Goal: Task Accomplishment & Management: Manage account settings

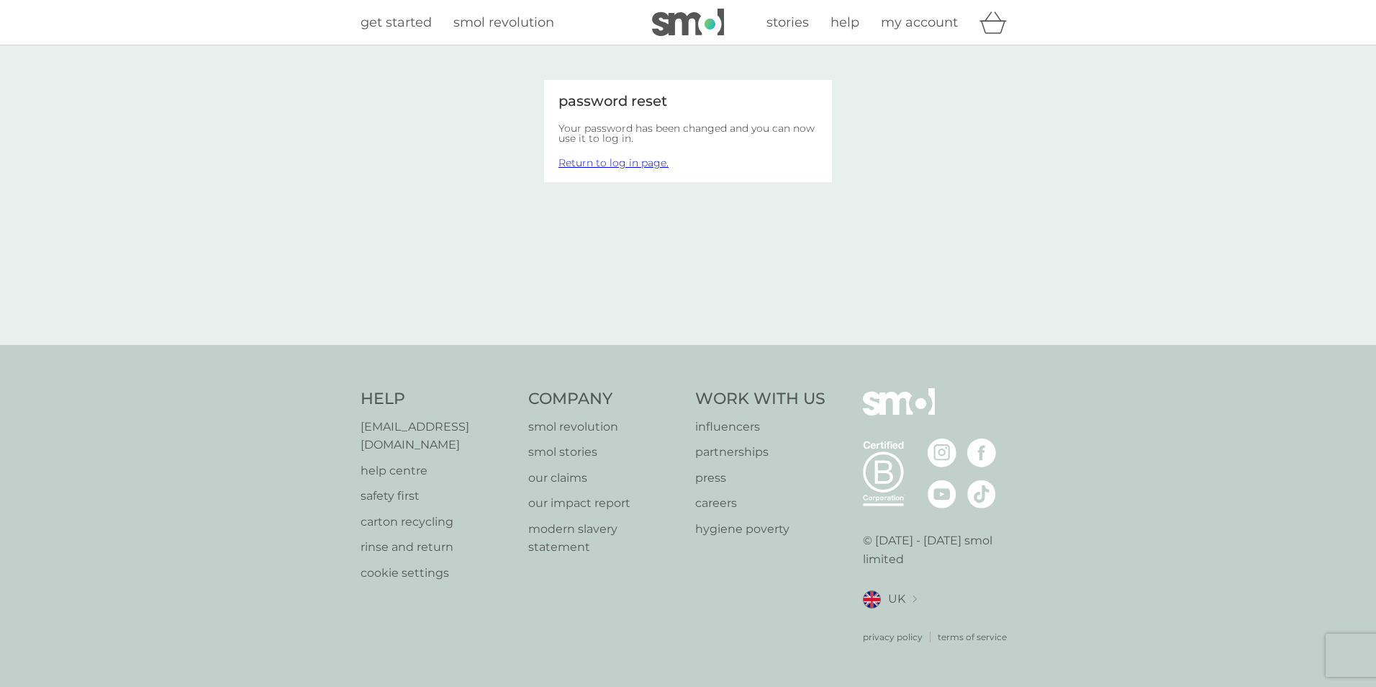
click at [613, 162] on link "Return to log in page." at bounding box center [614, 162] width 110 height 13
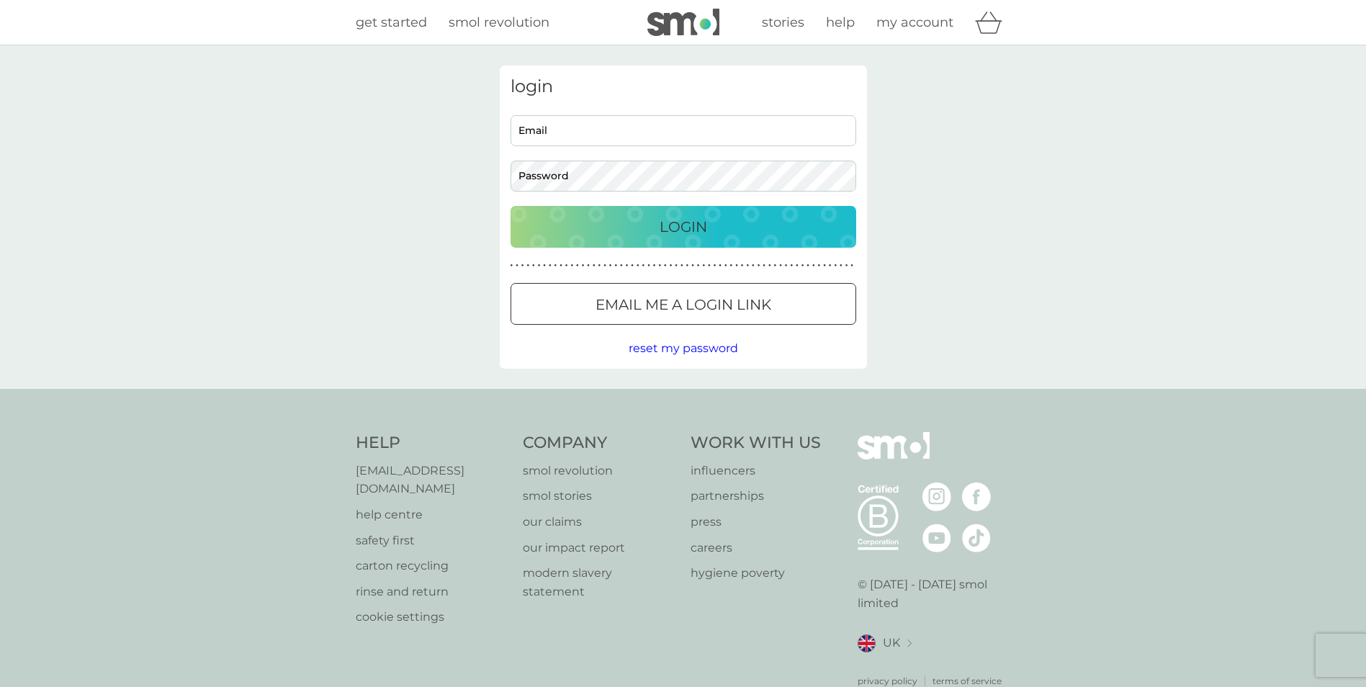
type input "[EMAIL_ADDRESS][PERSON_NAME][DOMAIN_NAME]"
click at [683, 224] on p "Login" at bounding box center [683, 226] width 48 height 23
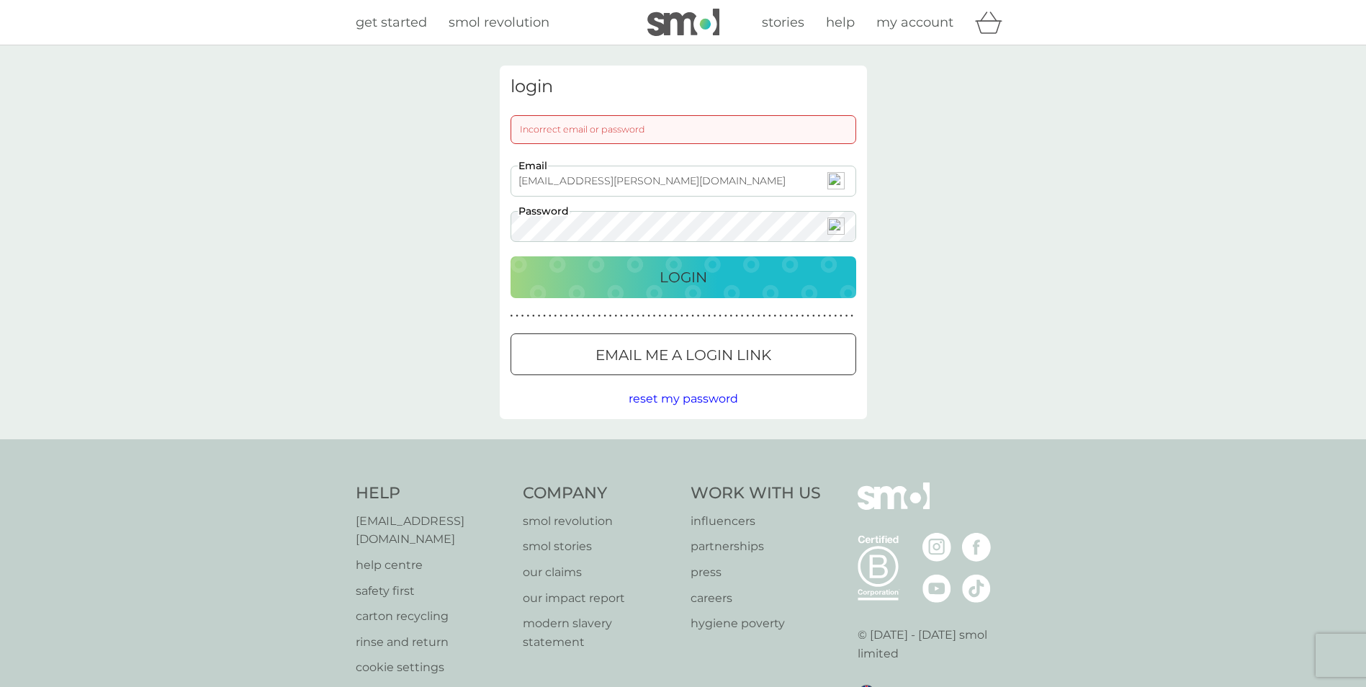
click at [809, 268] on div "Login" at bounding box center [683, 277] width 317 height 23
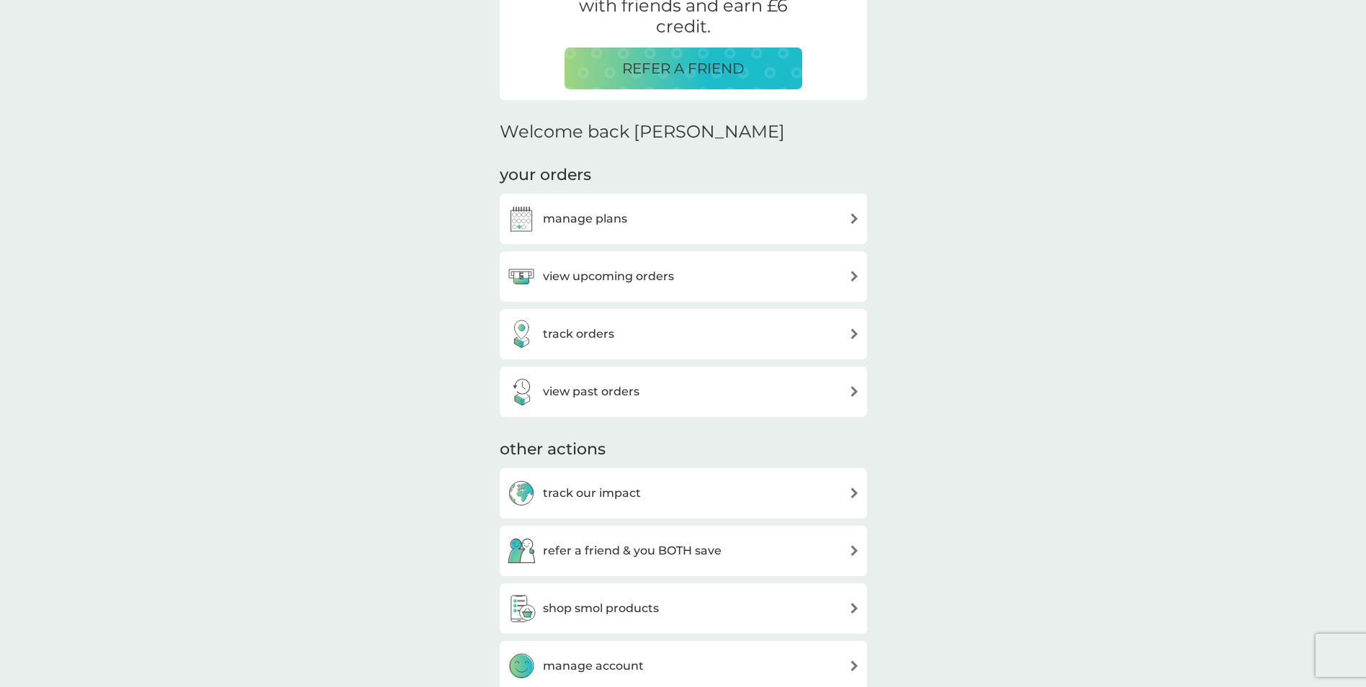
scroll to position [410, 0]
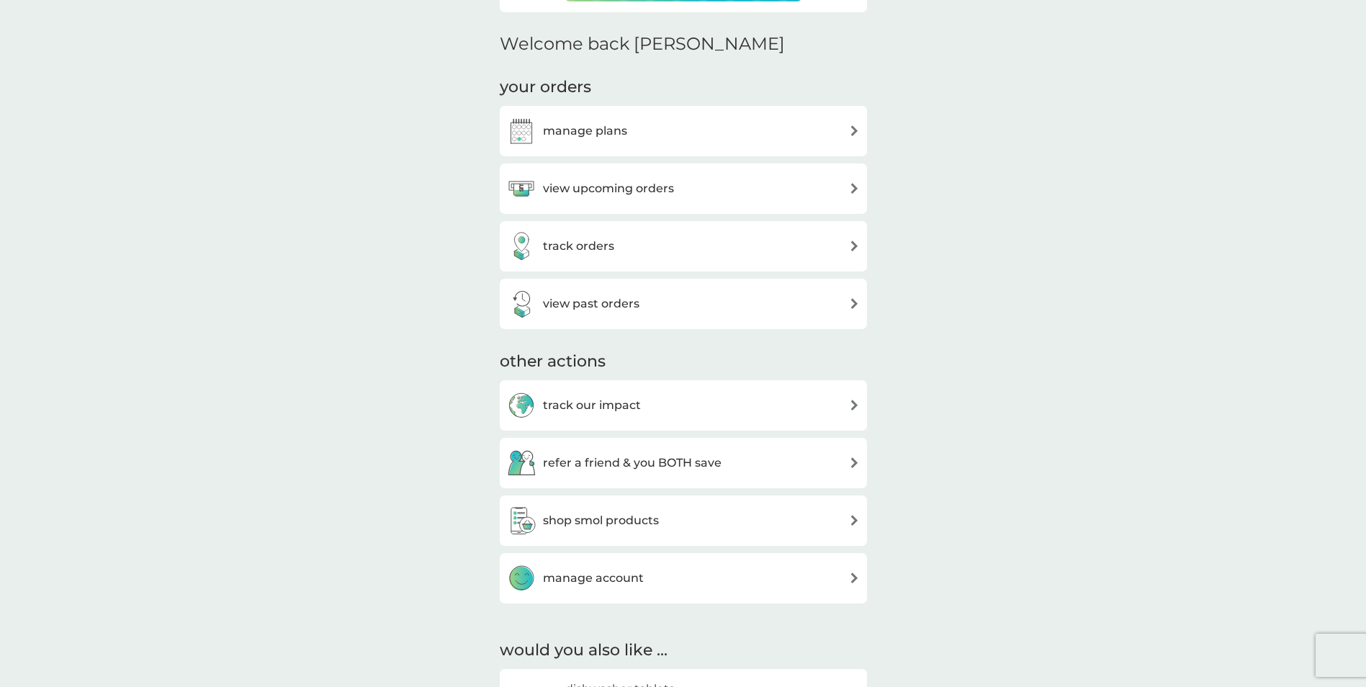
click at [850, 186] on img at bounding box center [854, 188] width 11 height 11
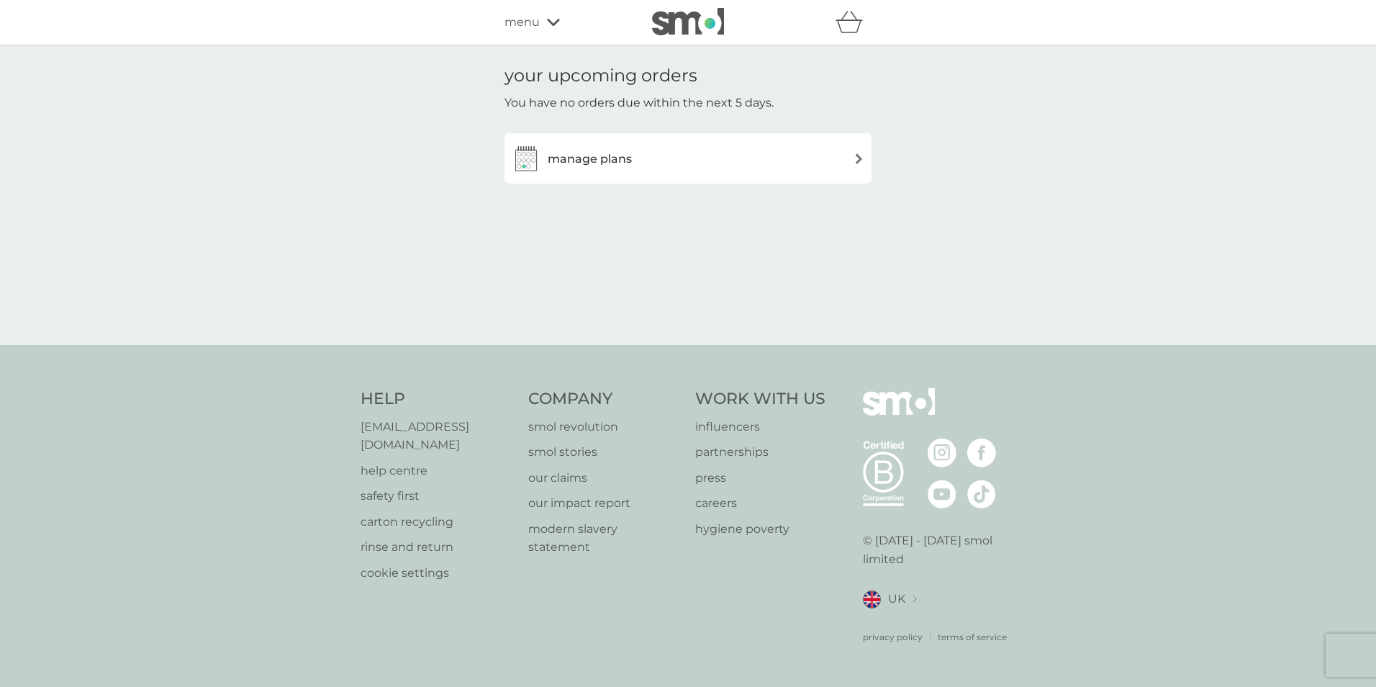
click at [860, 158] on img at bounding box center [859, 158] width 11 height 11
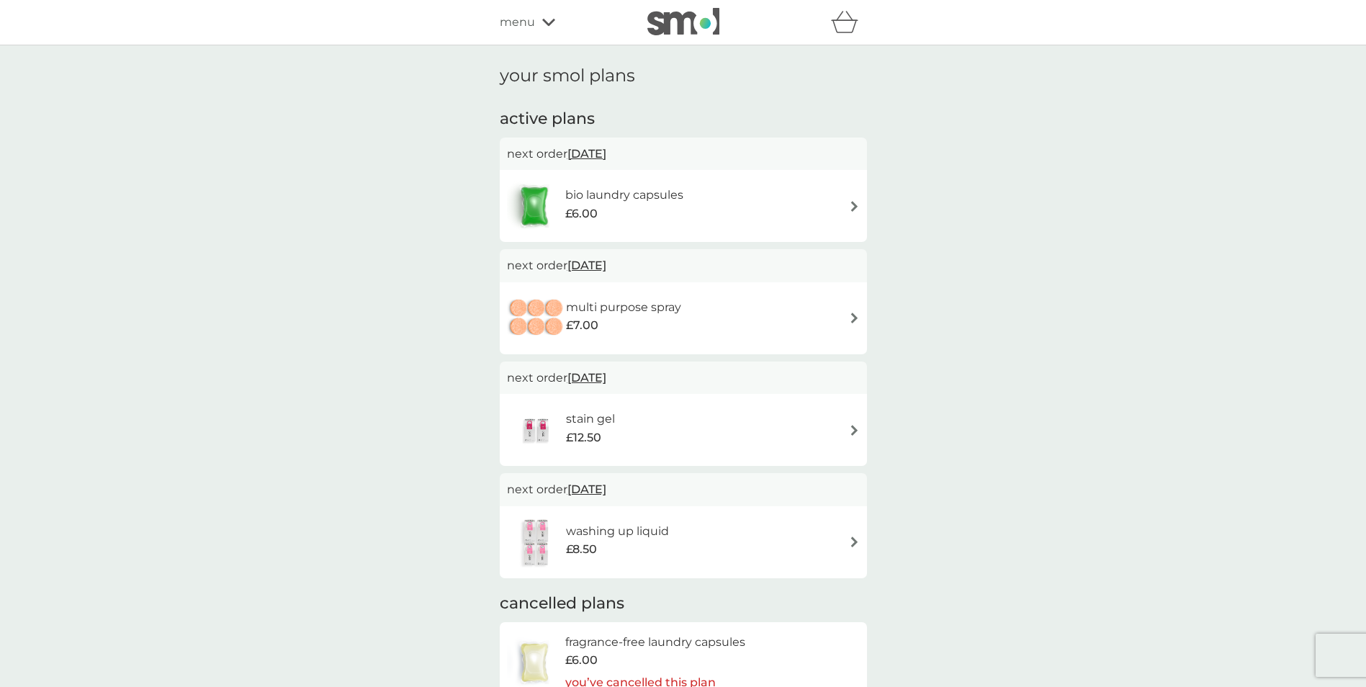
click at [590, 155] on span "[DATE]" at bounding box center [586, 154] width 39 height 28
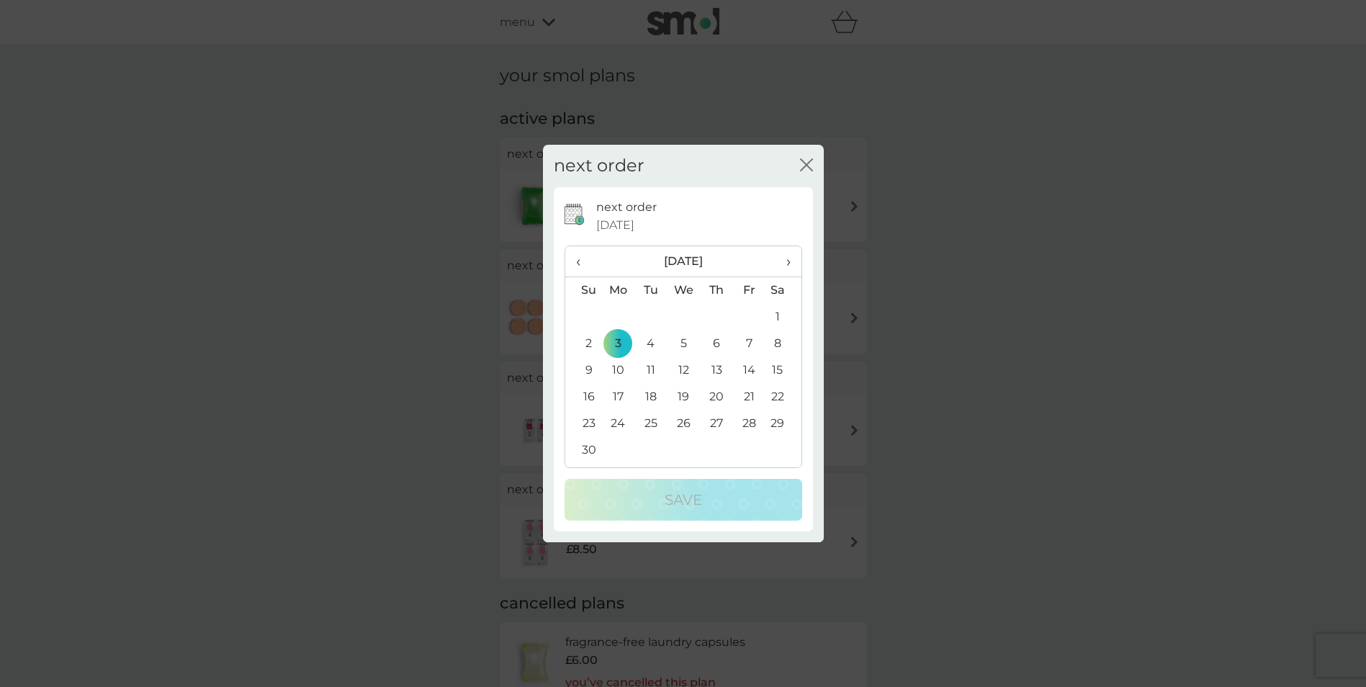
click at [801, 163] on icon "close" at bounding box center [806, 164] width 13 height 13
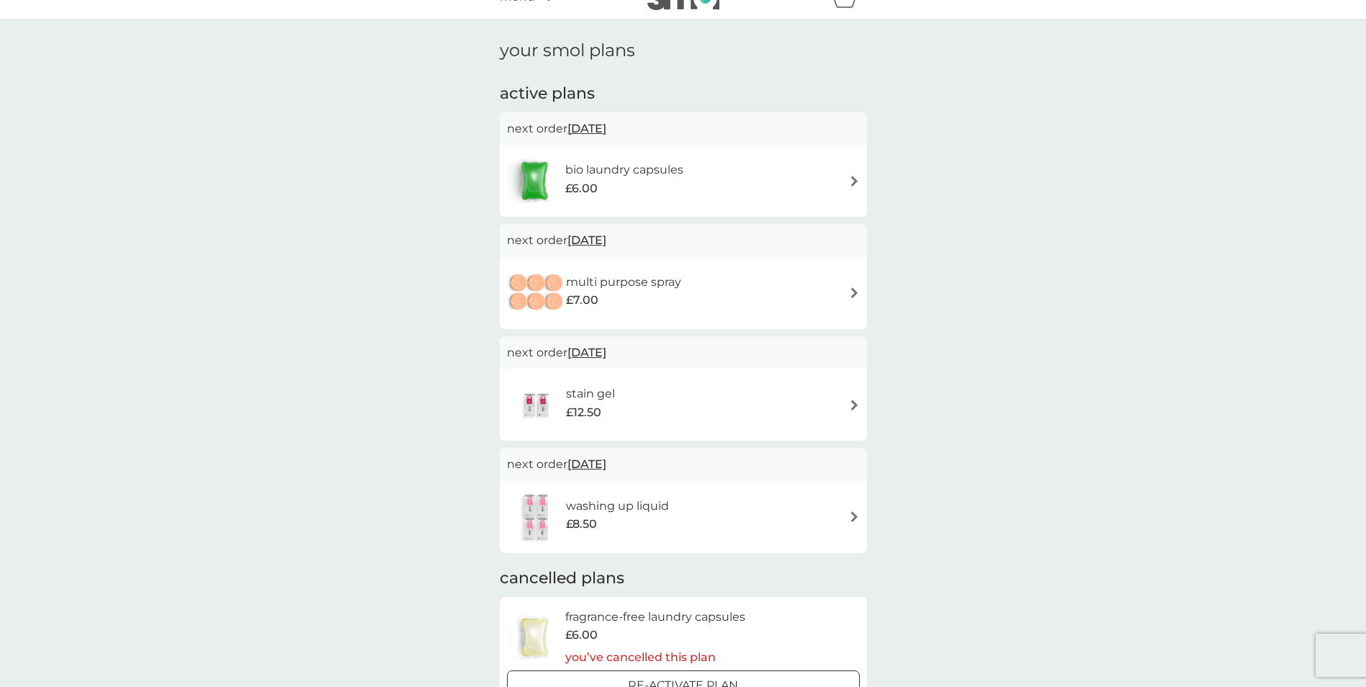
scroll to position [24, 0]
click at [854, 184] on img at bounding box center [854, 182] width 11 height 11
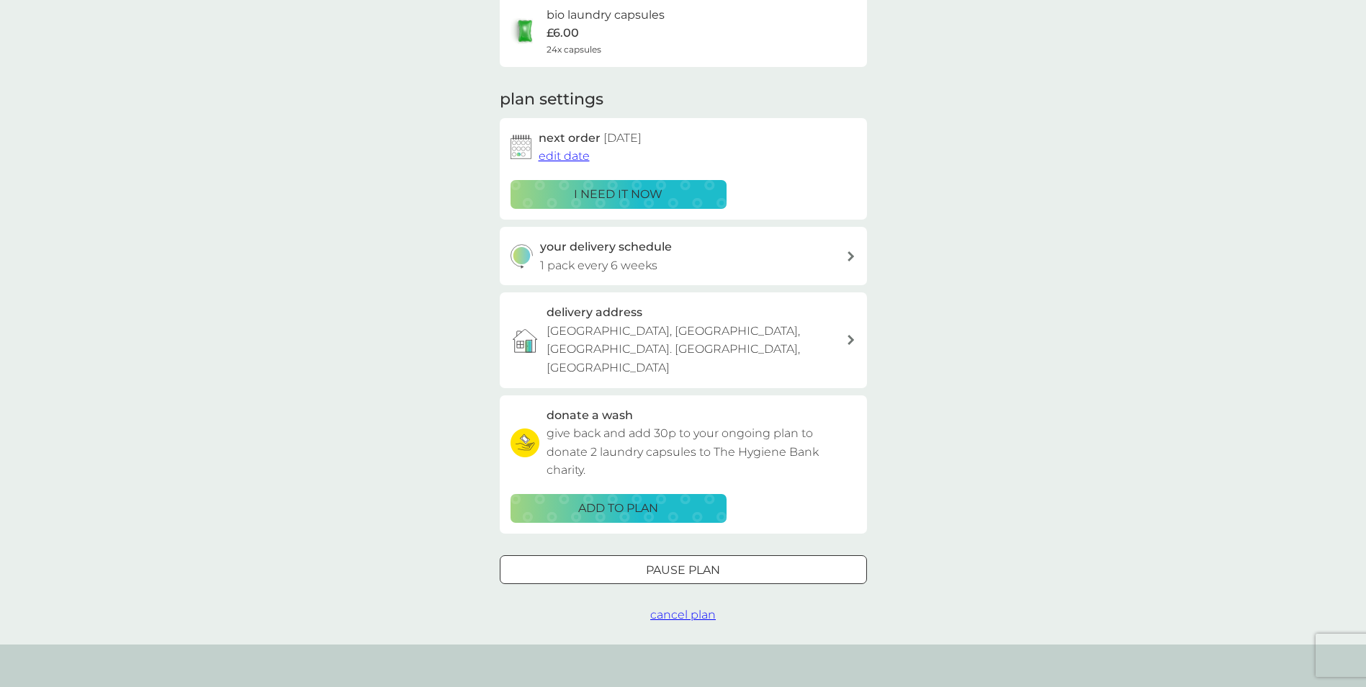
scroll to position [147, 0]
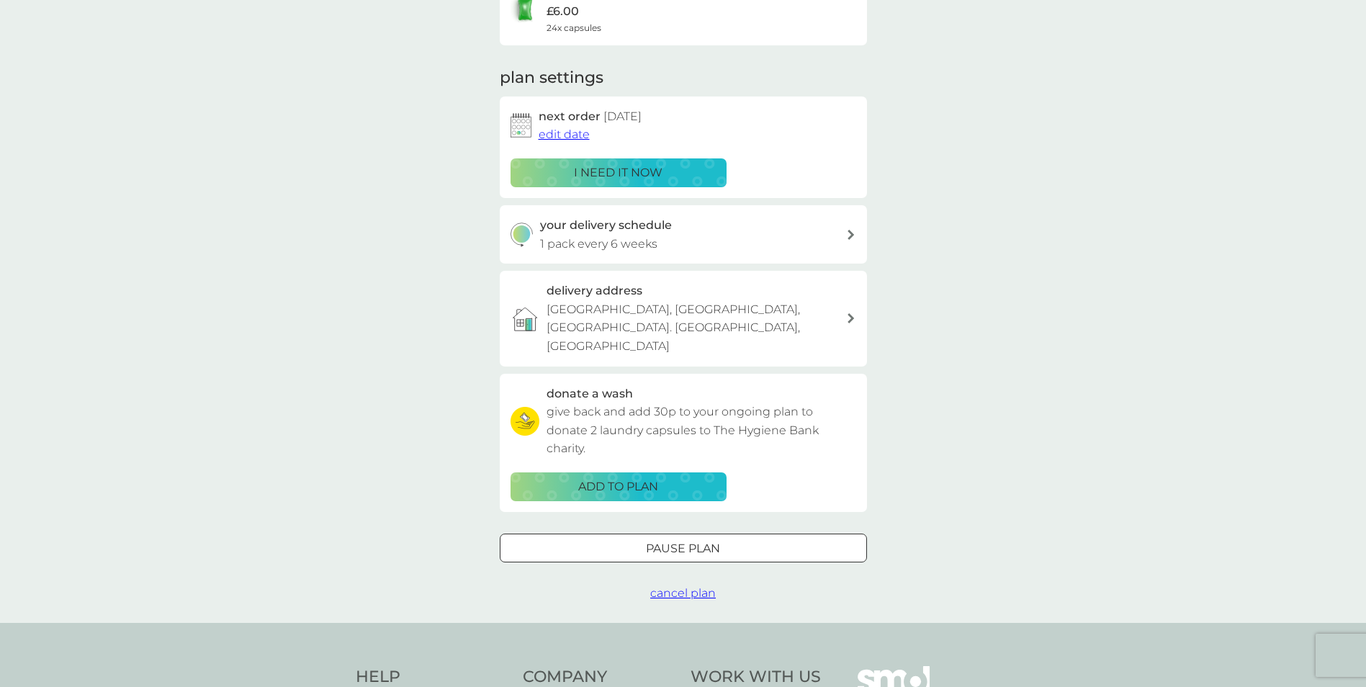
click at [669, 586] on span "cancel plan" at bounding box center [683, 593] width 66 height 14
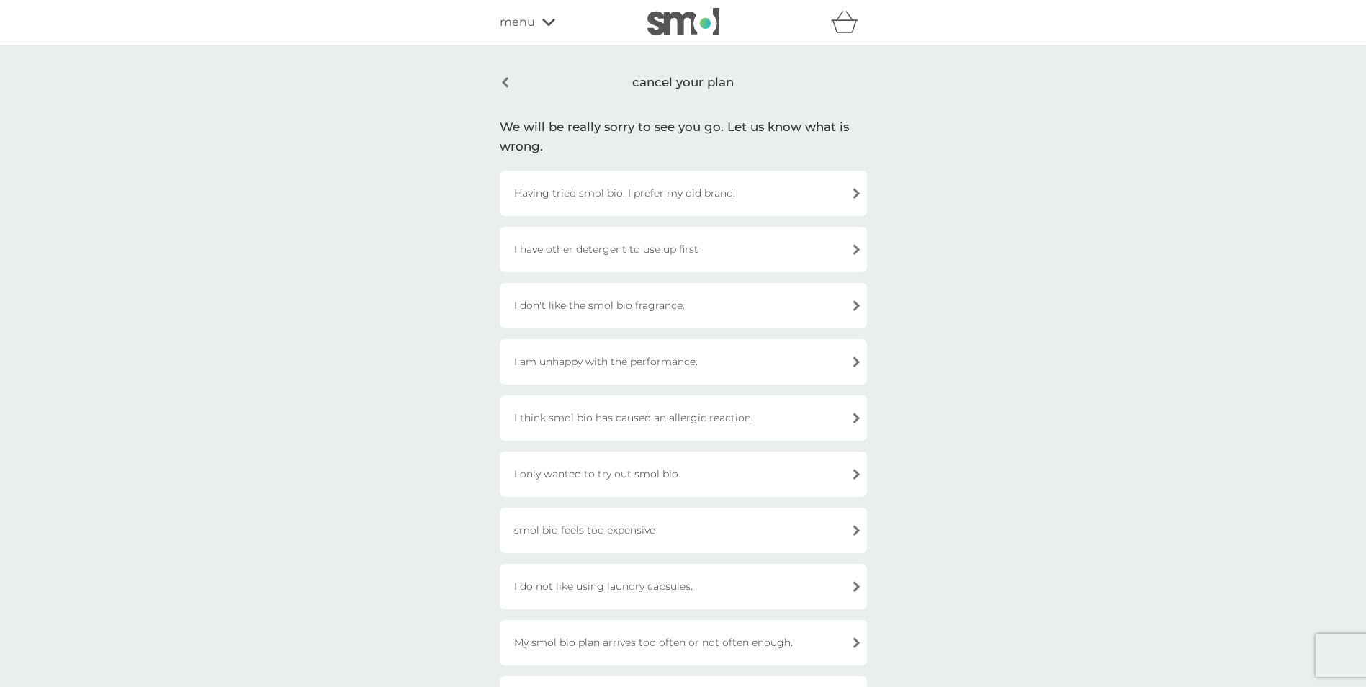
click at [857, 642] on div "My smol bio plan arrives too often or not often enough." at bounding box center [683, 642] width 367 height 45
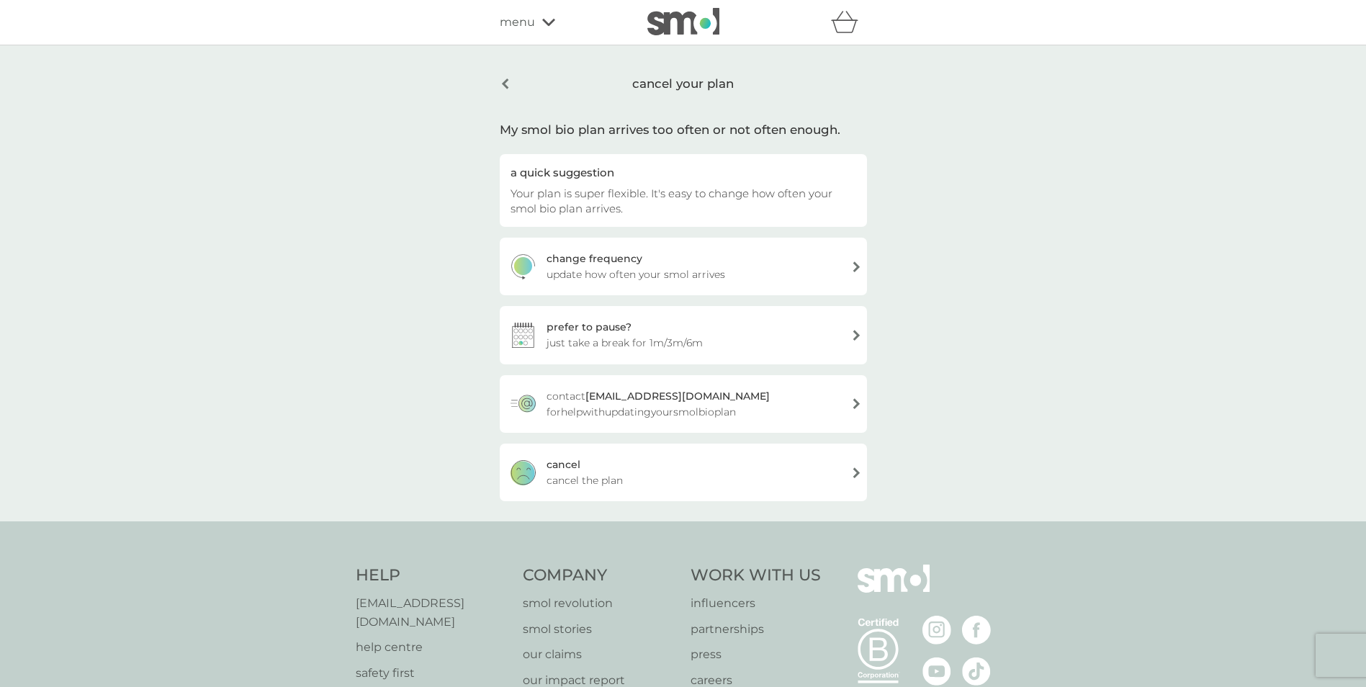
click at [559, 482] on span "cancel the plan" at bounding box center [584, 480] width 76 height 16
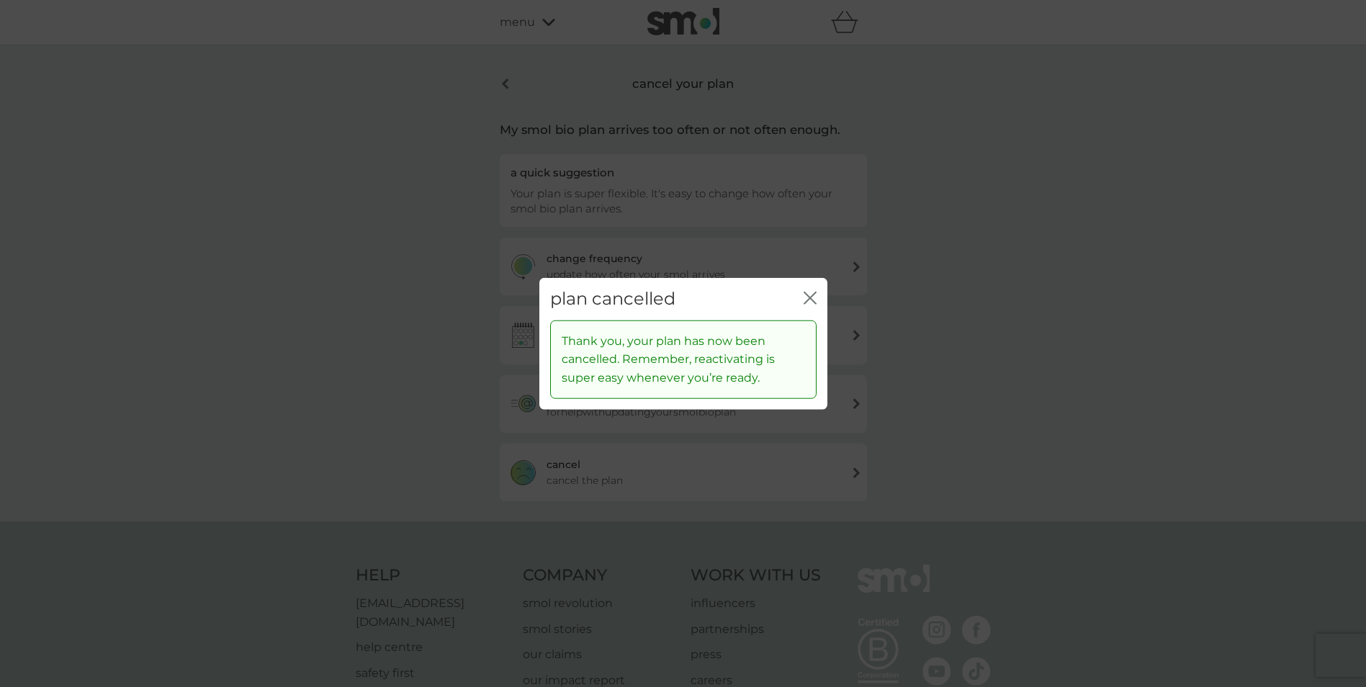
click at [808, 294] on icon "close" at bounding box center [809, 298] width 13 height 13
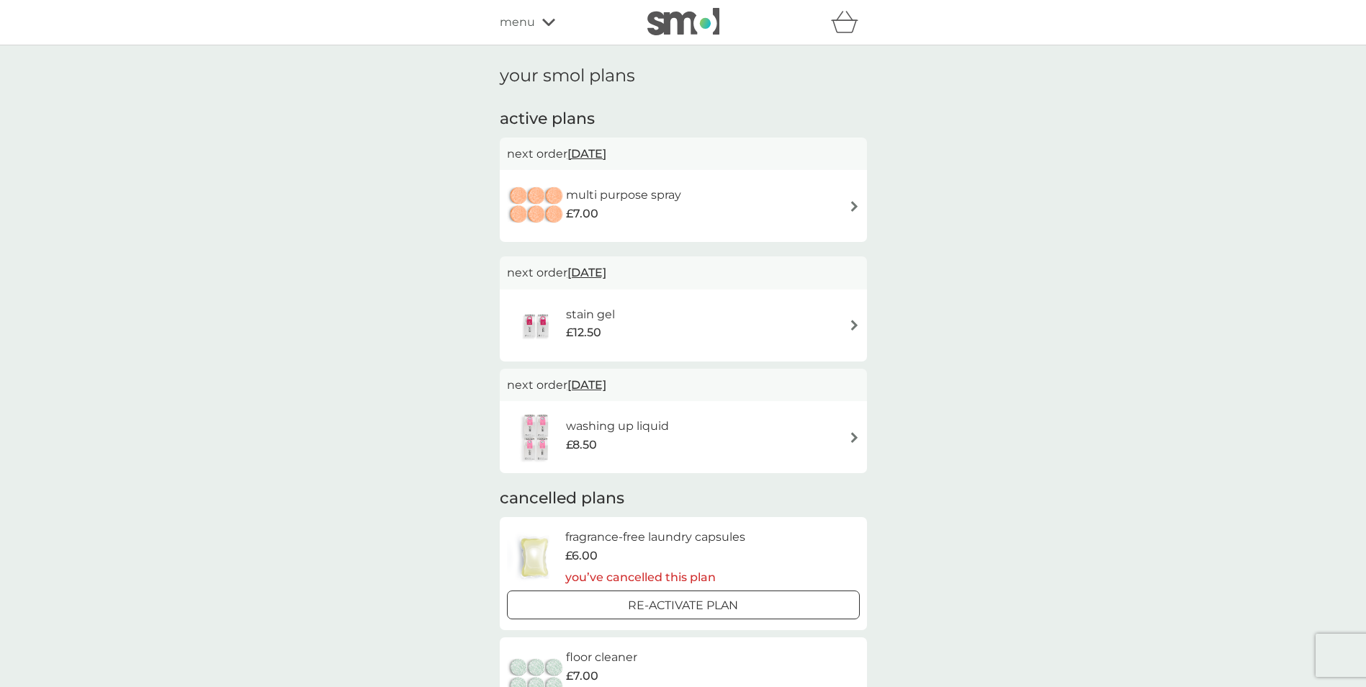
click at [857, 199] on div "multi purpose spray £7.00" at bounding box center [683, 206] width 353 height 50
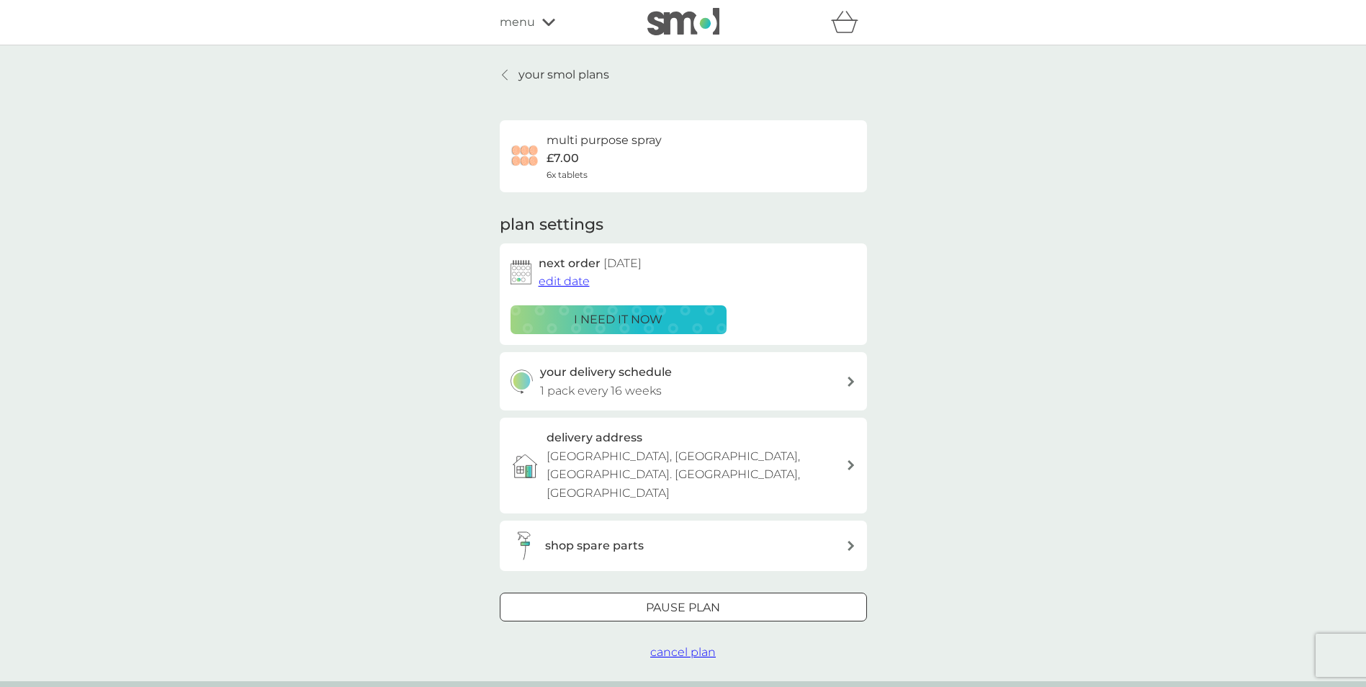
click at [560, 135] on h6 "multi purpose spray" at bounding box center [603, 140] width 115 height 19
click at [670, 645] on span "cancel plan" at bounding box center [683, 652] width 66 height 14
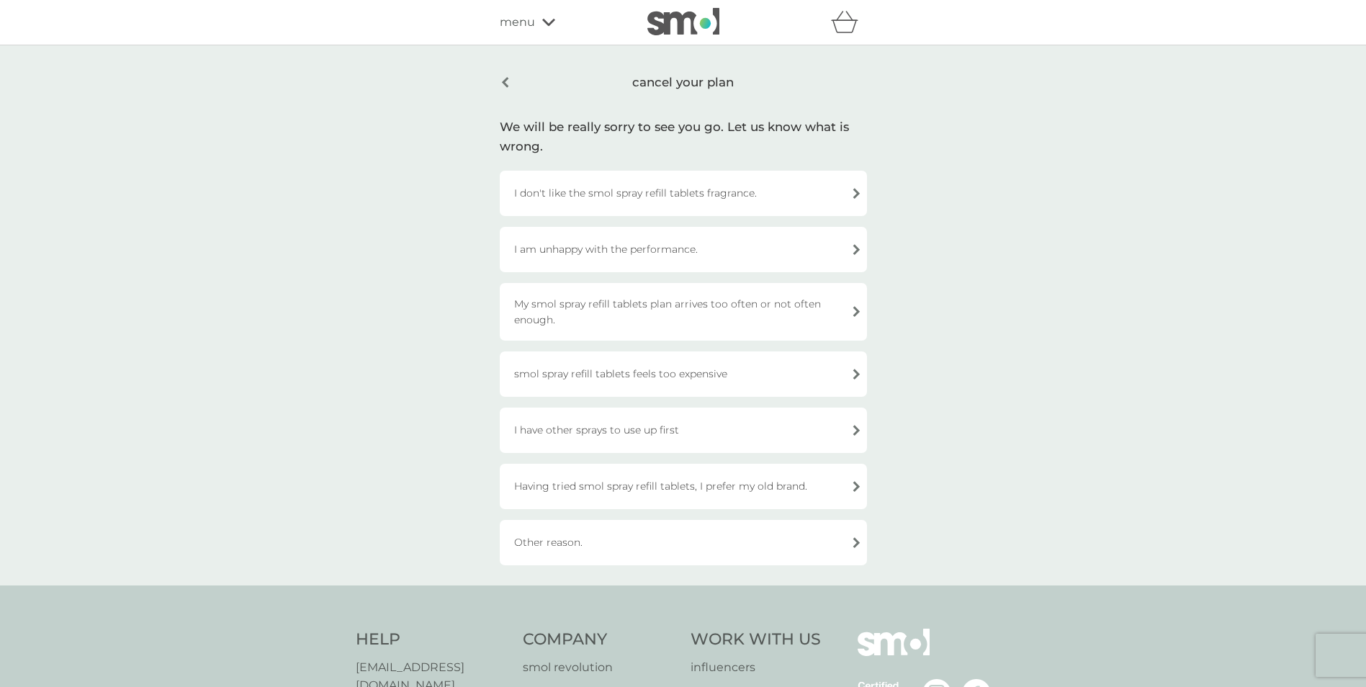
click at [852, 541] on div "Other reason." at bounding box center [683, 542] width 367 height 45
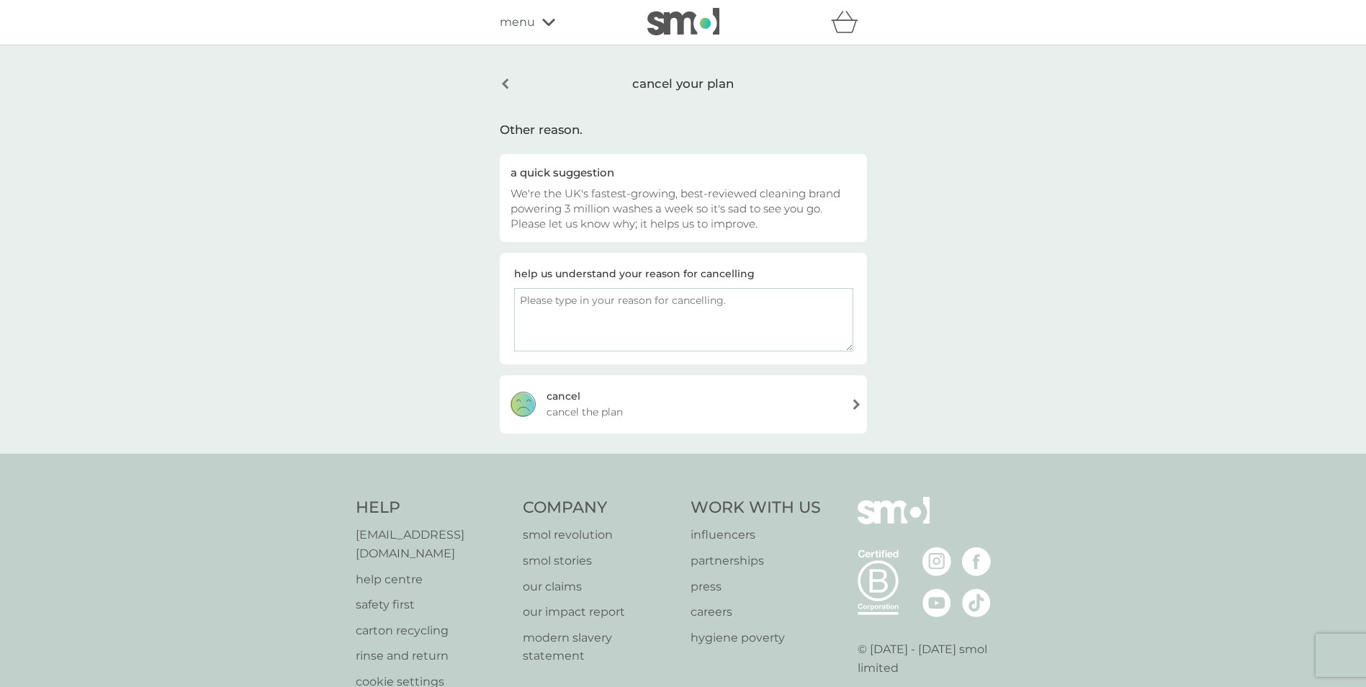
click at [545, 318] on textarea at bounding box center [683, 319] width 339 height 63
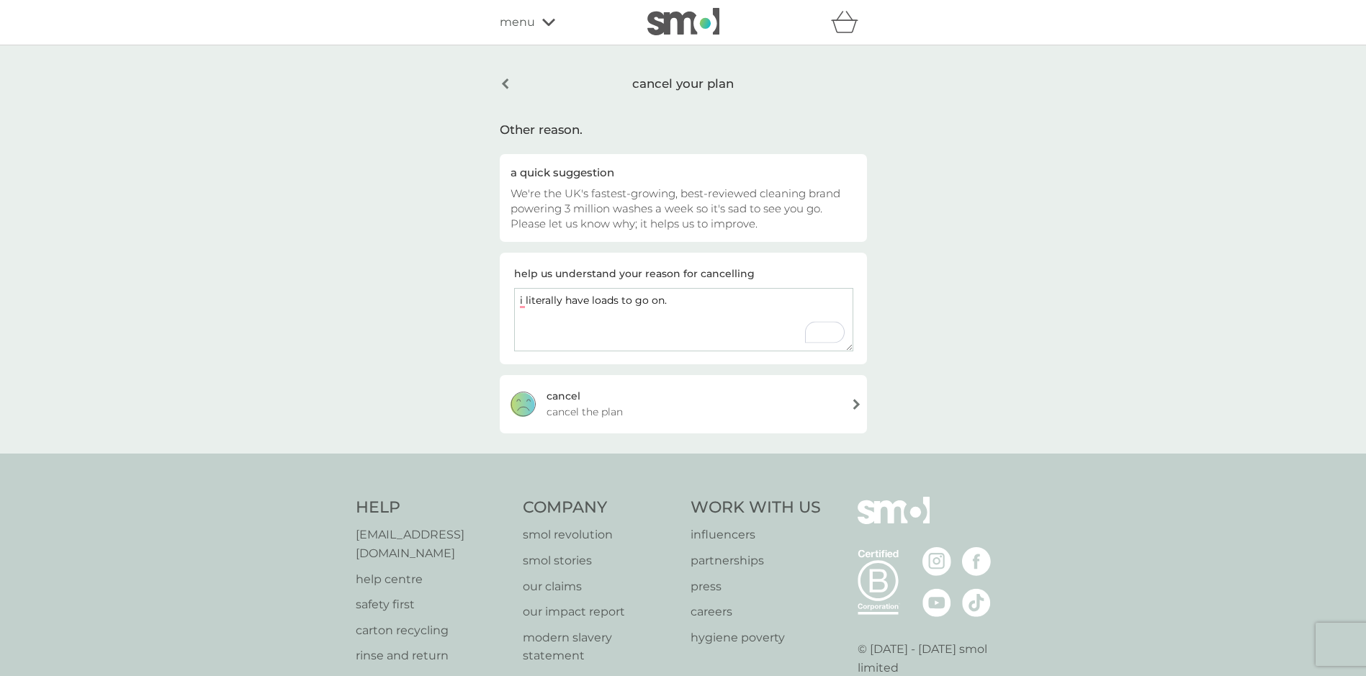
type textarea "i literally have loads to go on."
click at [572, 403] on div "cancel" at bounding box center [563, 396] width 34 height 16
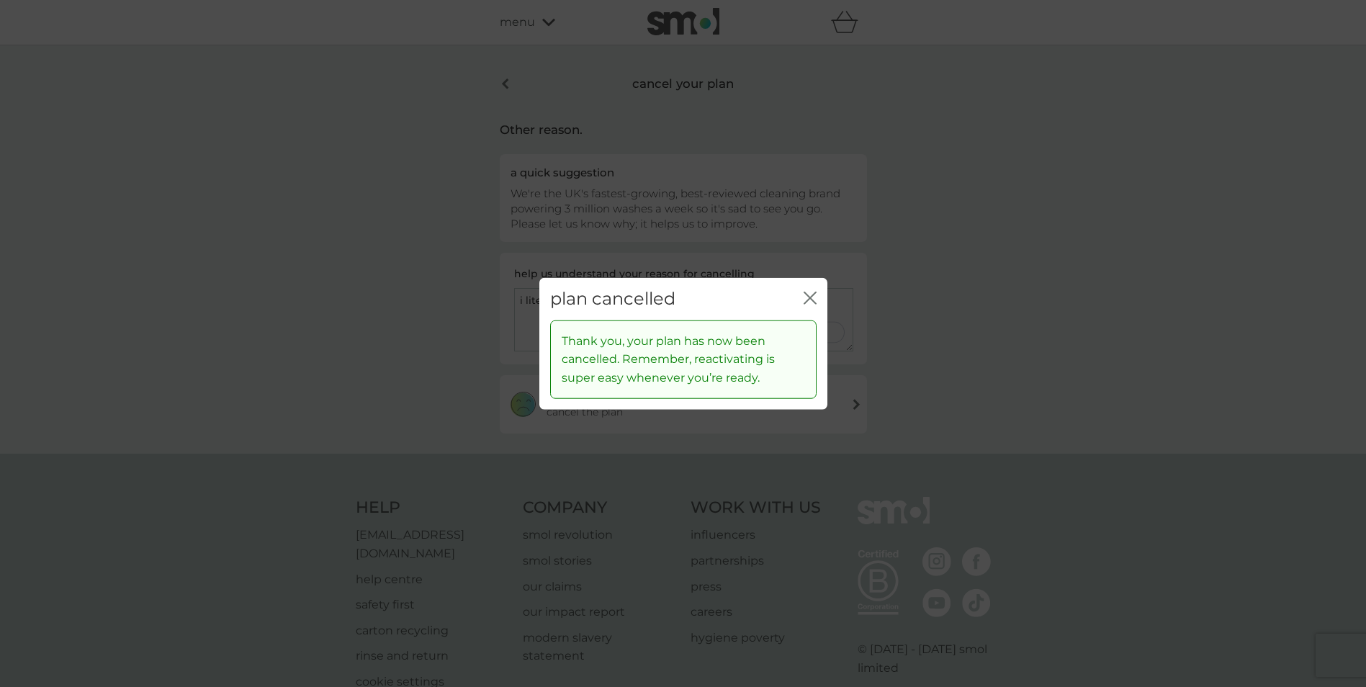
click at [808, 296] on icon "close" at bounding box center [807, 298] width 6 height 12
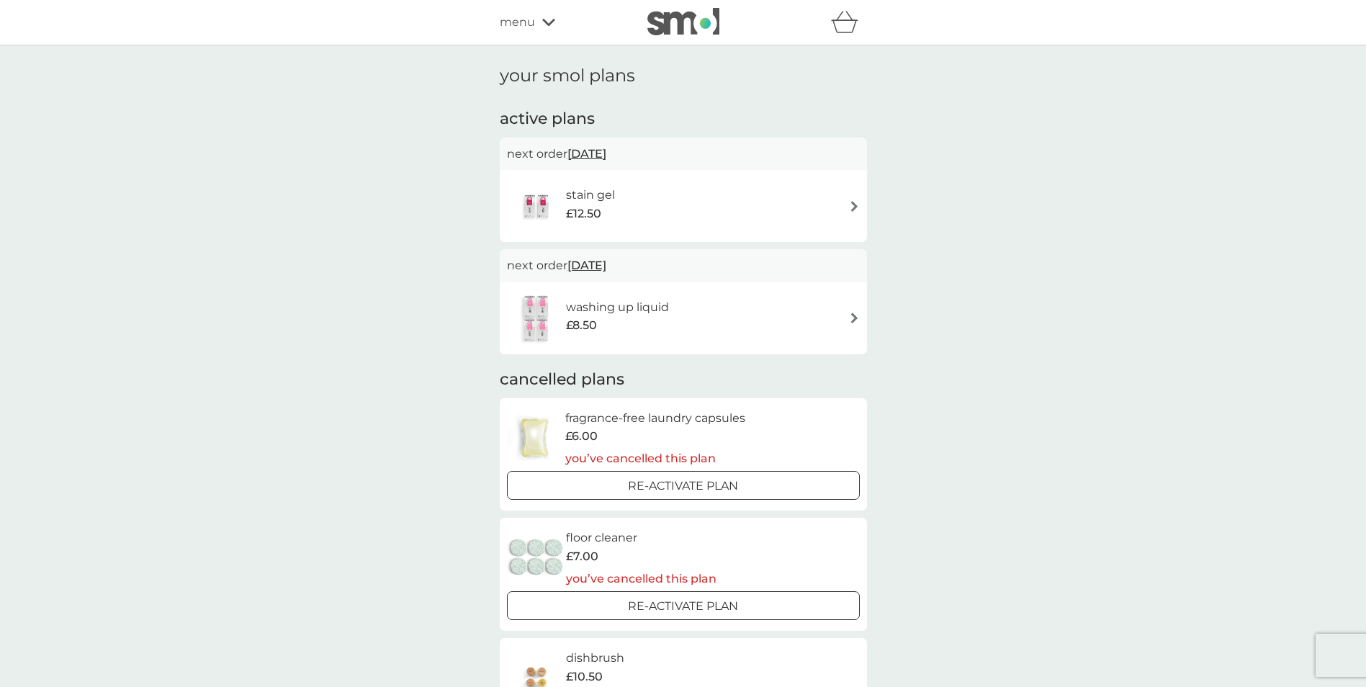
click at [853, 202] on img at bounding box center [854, 206] width 11 height 11
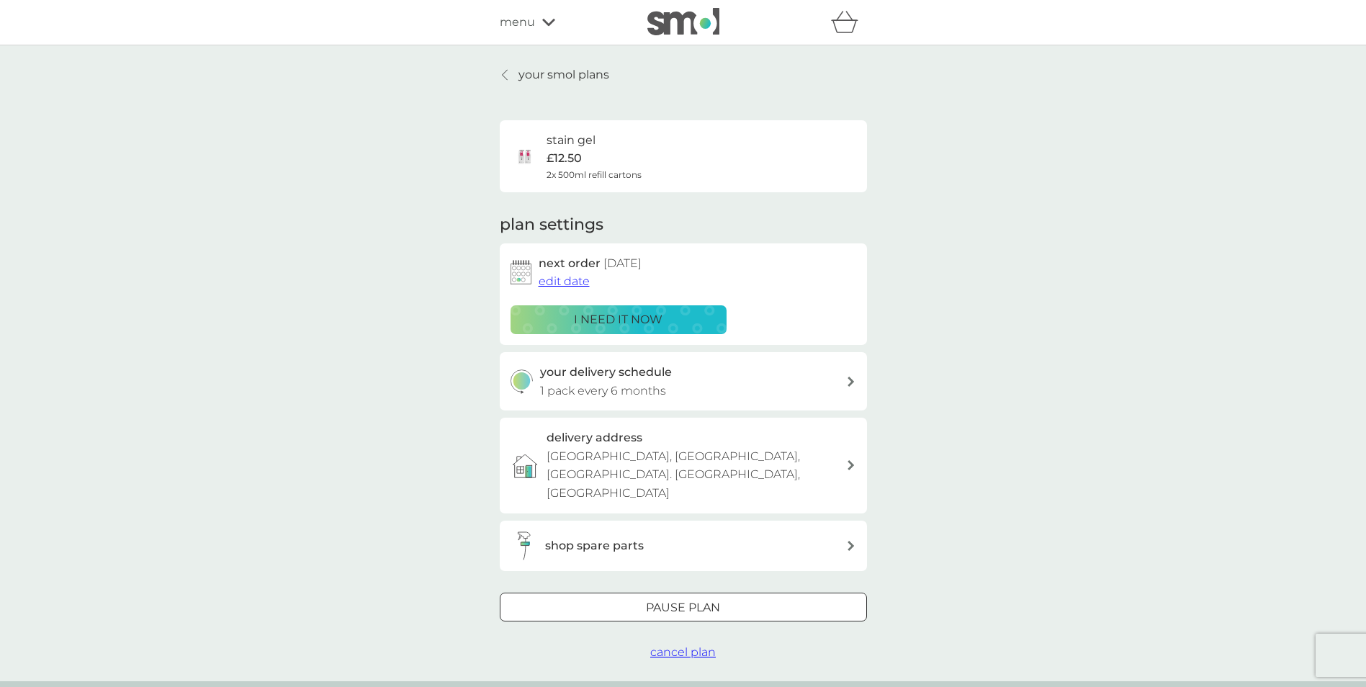
click at [674, 645] on span "cancel plan" at bounding box center [683, 652] width 66 height 14
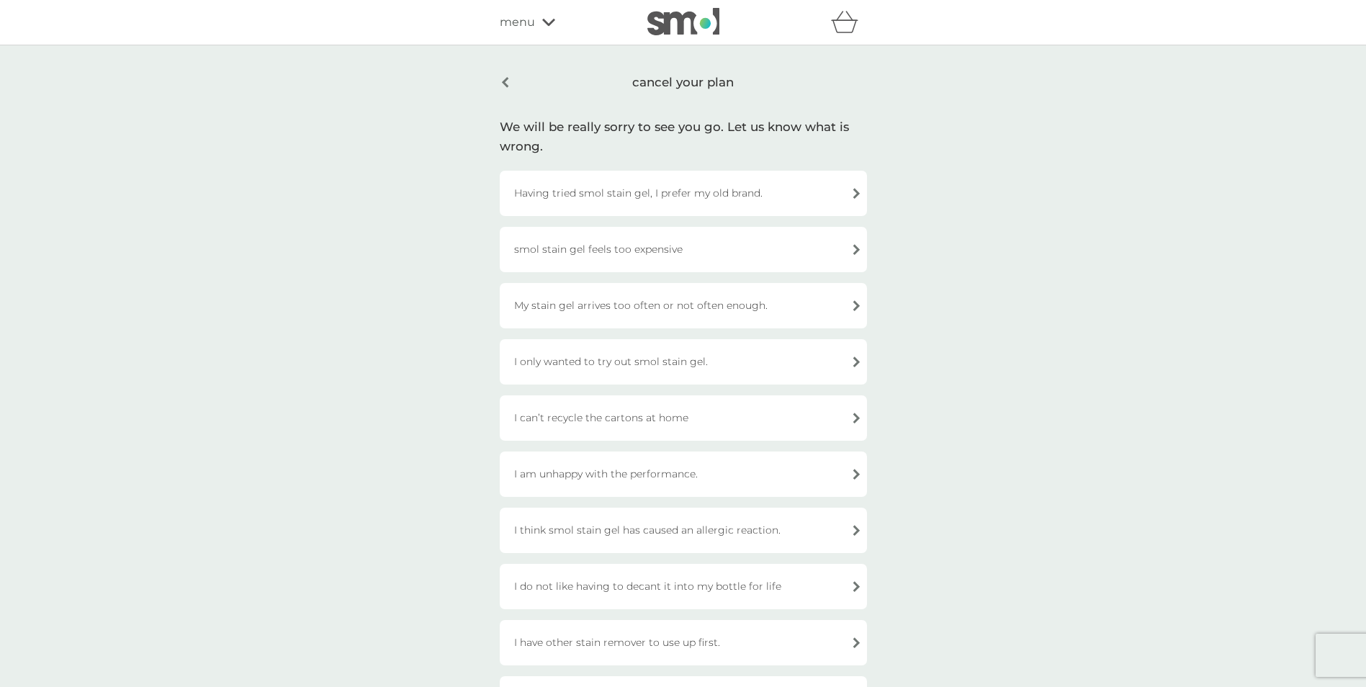
click at [858, 641] on div "I have other stain remover to use up first." at bounding box center [683, 642] width 367 height 45
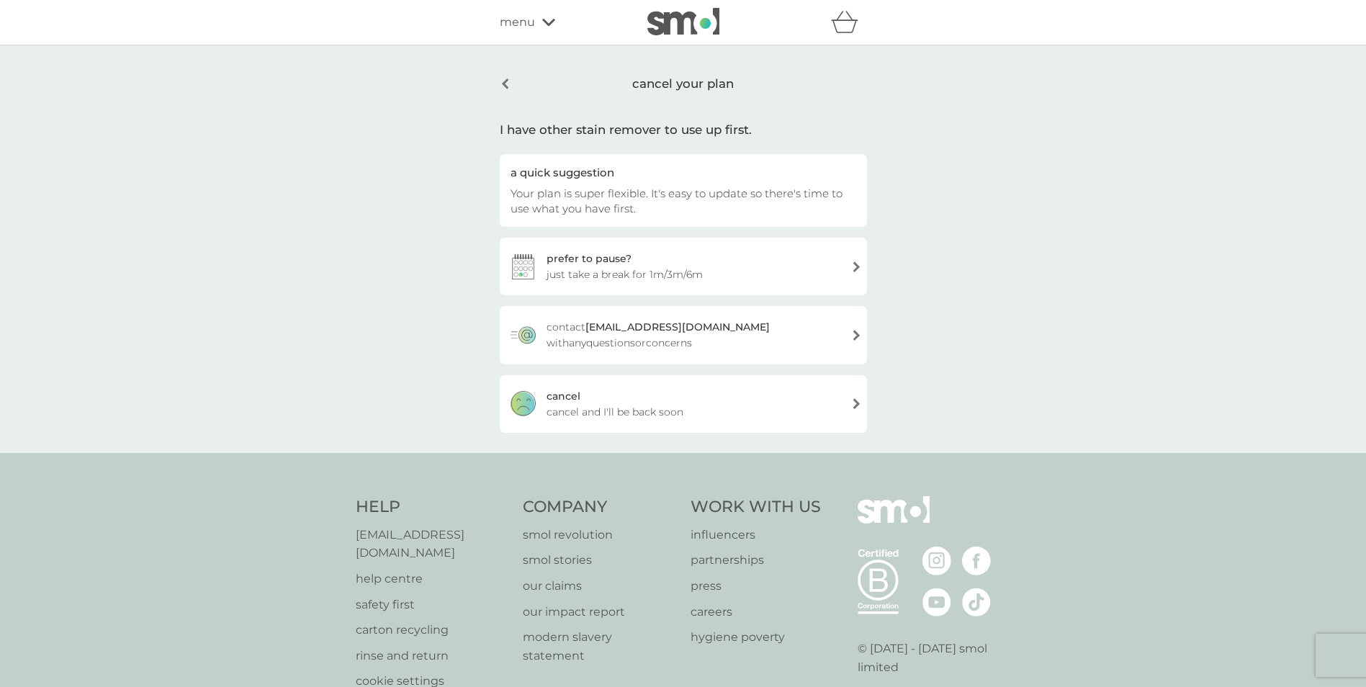
click at [562, 409] on span "cancel and I'll be back soon" at bounding box center [614, 412] width 137 height 16
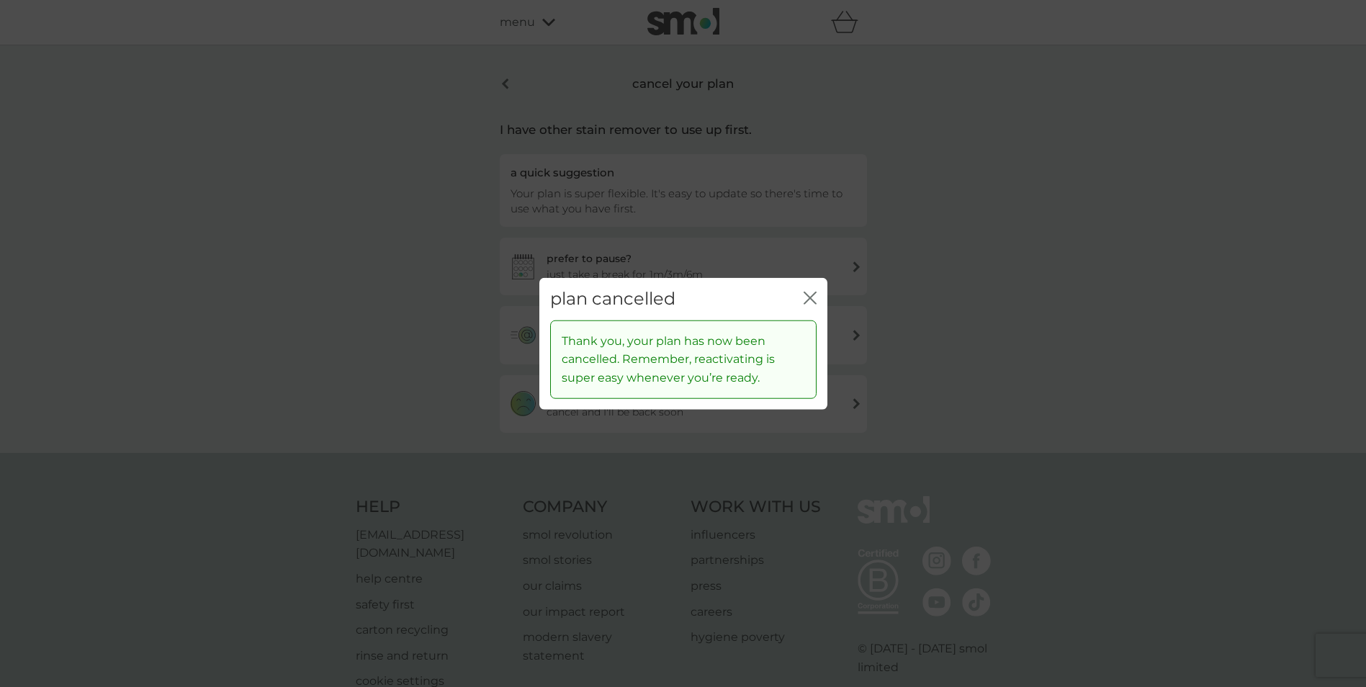
click at [811, 293] on icon "close" at bounding box center [809, 298] width 13 height 13
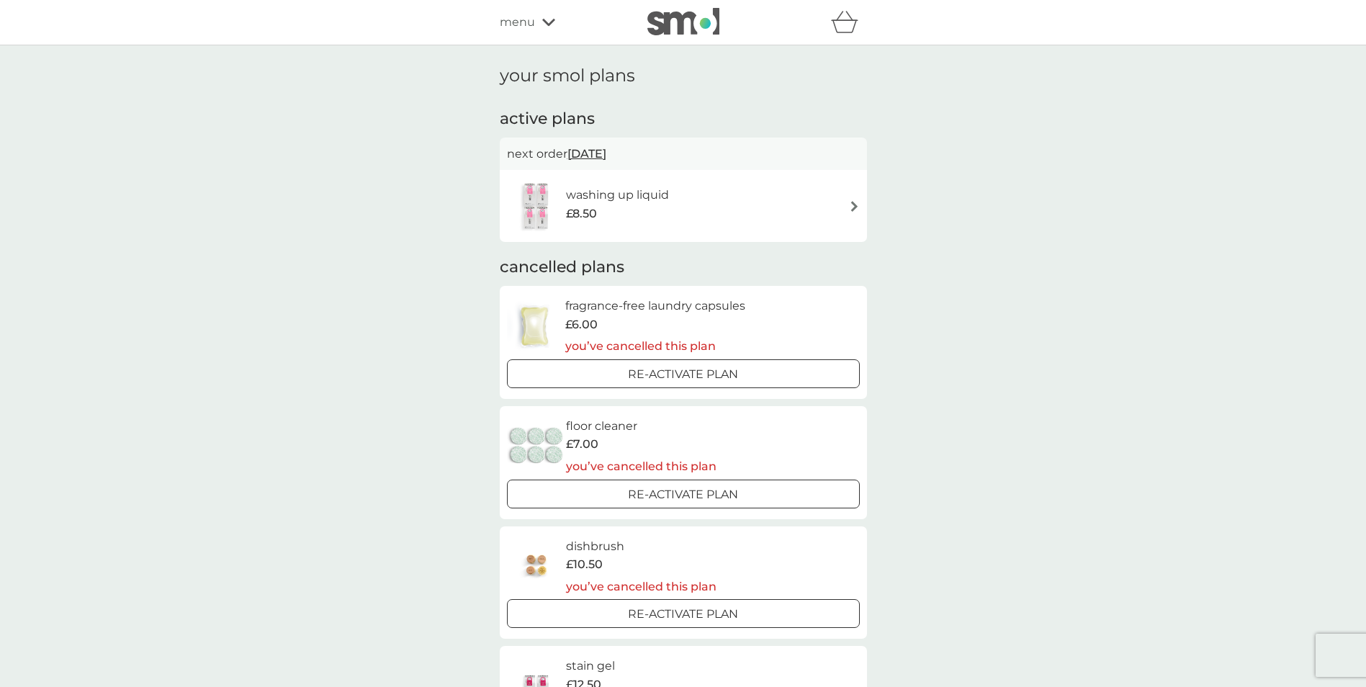
click at [853, 202] on img at bounding box center [854, 206] width 11 height 11
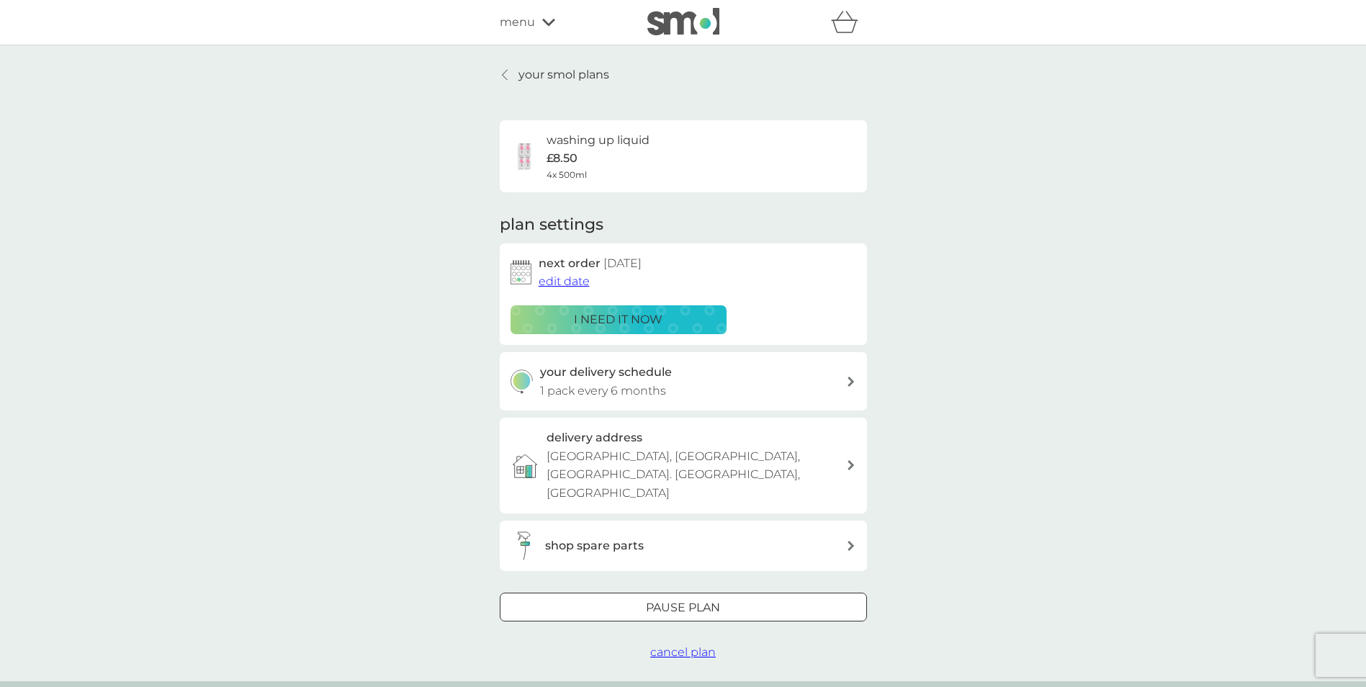
click at [700, 645] on span "cancel plan" at bounding box center [683, 652] width 66 height 14
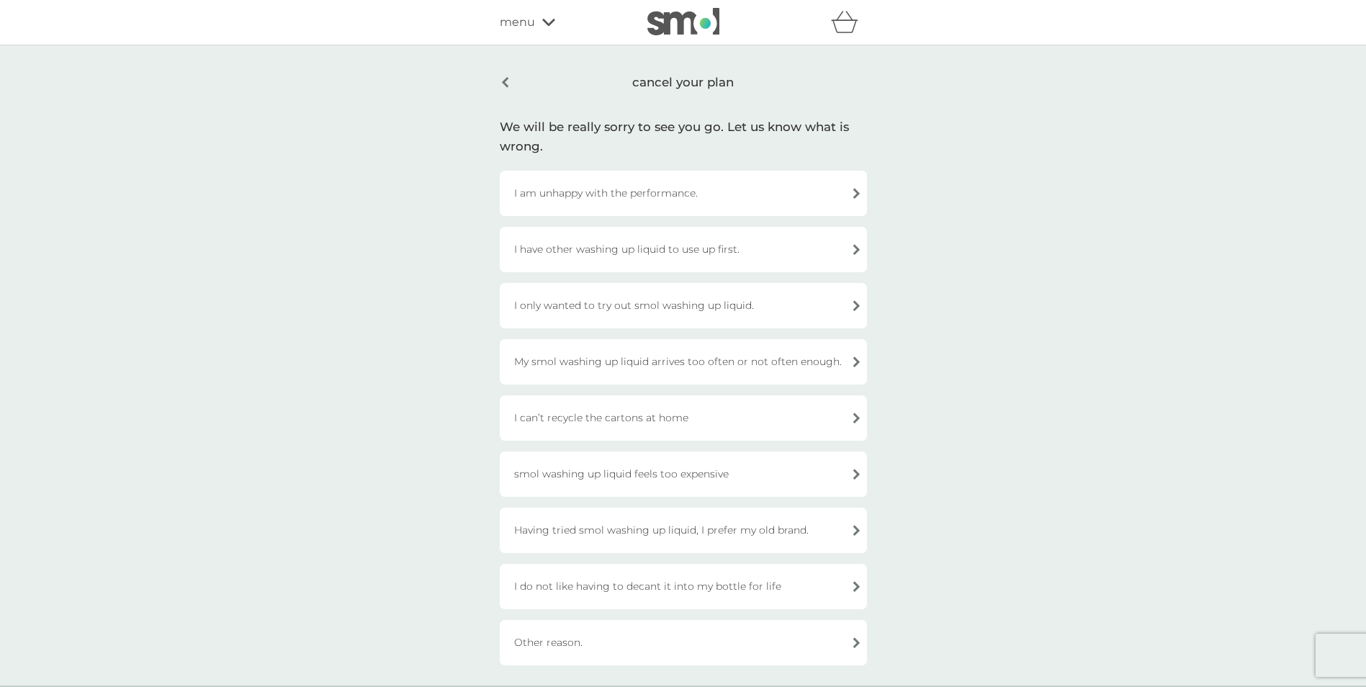
click at [852, 585] on div "I do not like having to decant it into my bottle for life" at bounding box center [683, 586] width 367 height 45
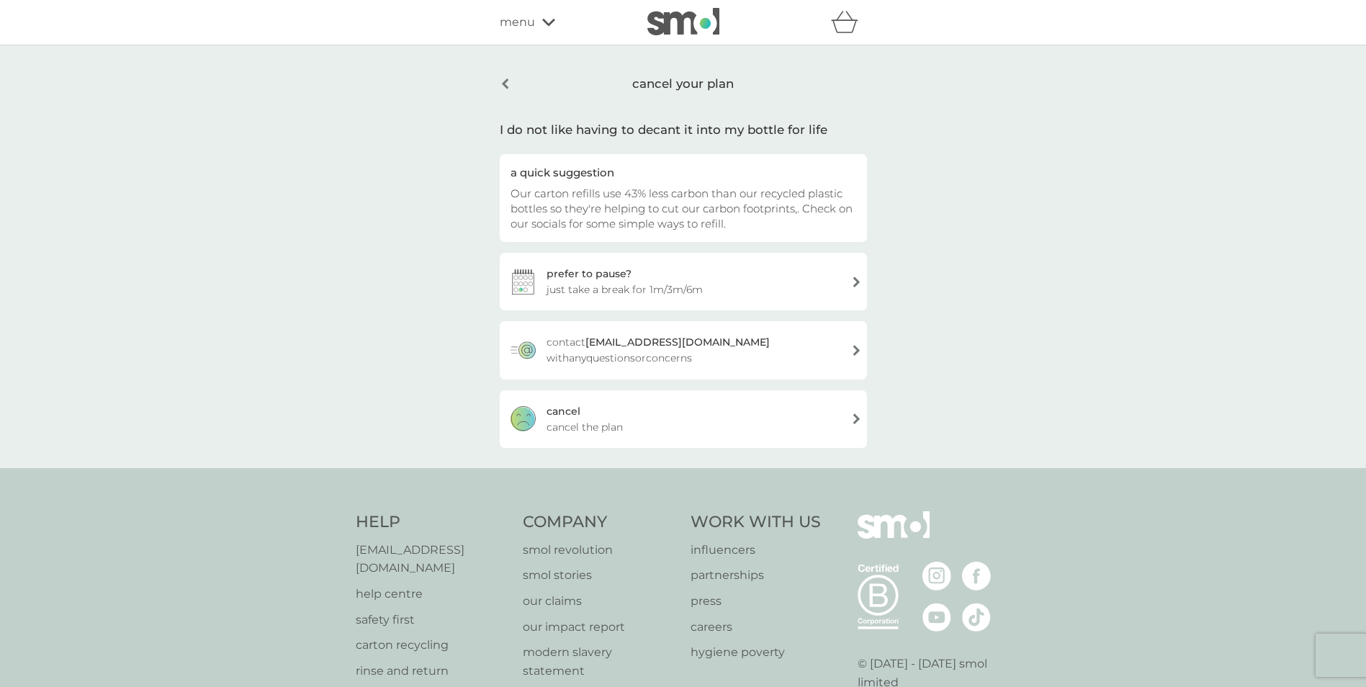
click at [558, 419] on span "cancel the plan" at bounding box center [584, 427] width 76 height 16
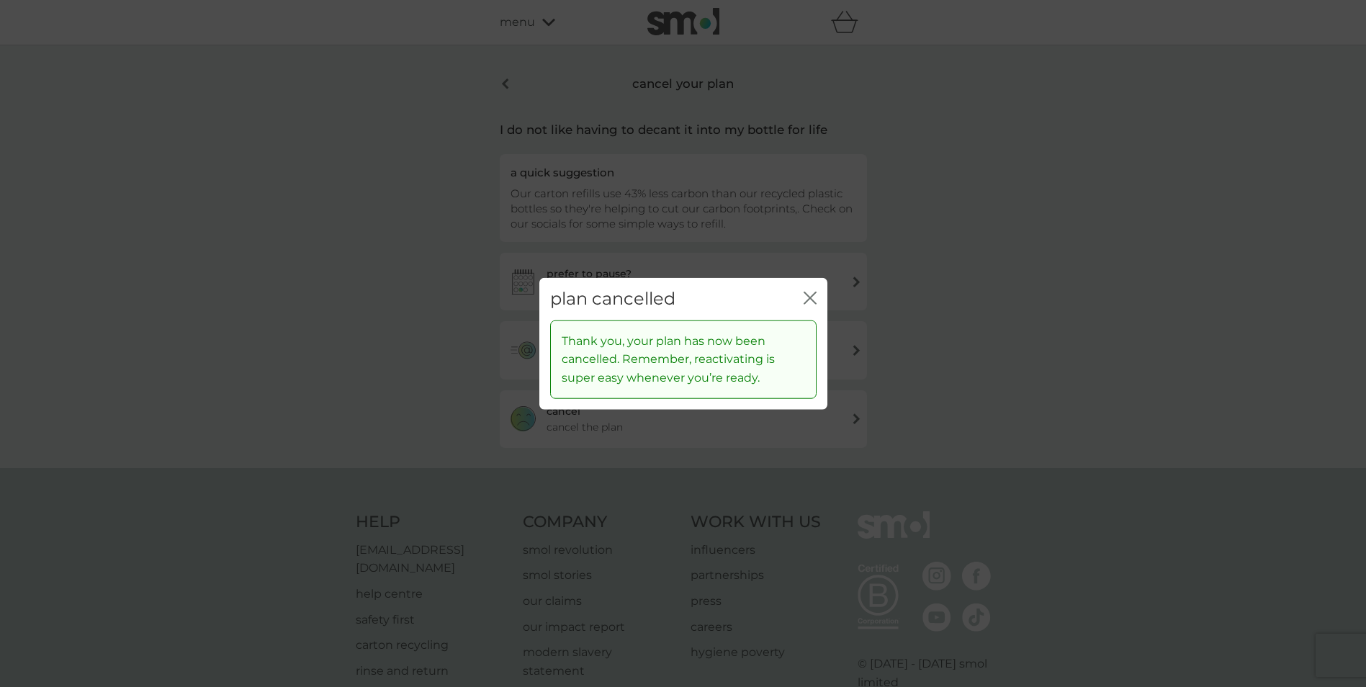
click at [809, 306] on button "close" at bounding box center [809, 299] width 13 height 15
